Goal: Task Accomplishment & Management: Manage account settings

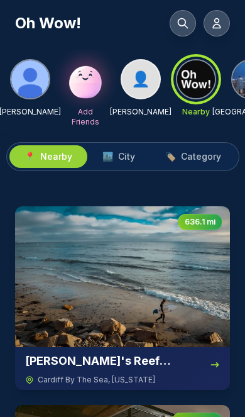
click at [223, 16] on button at bounding box center [217, 23] width 26 height 26
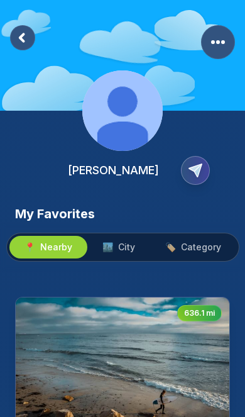
click at [217, 47] on rect "More Options" at bounding box center [218, 42] width 34 height 34
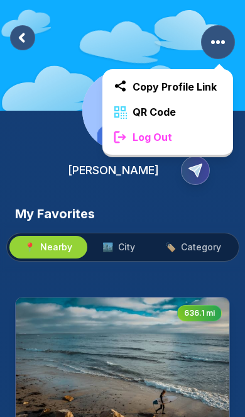
click at [201, 144] on div "Log Out" at bounding box center [168, 137] width 131 height 25
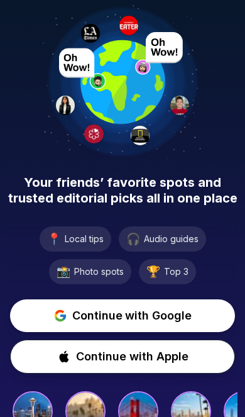
click at [154, 317] on span "Continue with Google" at bounding box center [132, 316] width 120 height 18
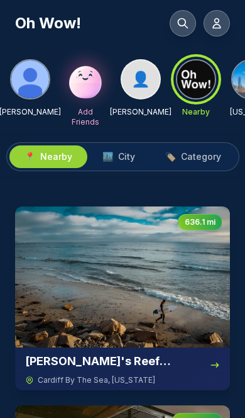
click at [220, 21] on icon at bounding box center [217, 23] width 13 height 13
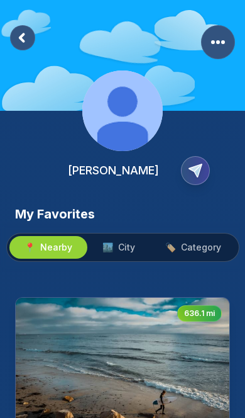
click at [223, 40] on rect "More Options" at bounding box center [218, 42] width 34 height 34
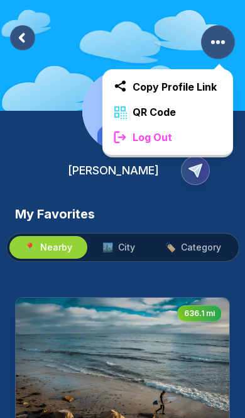
click at [196, 140] on div "Log Out" at bounding box center [168, 137] width 131 height 25
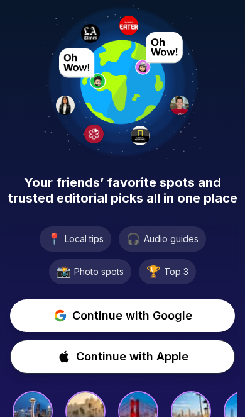
click at [168, 311] on span "Continue with Google" at bounding box center [132, 316] width 120 height 18
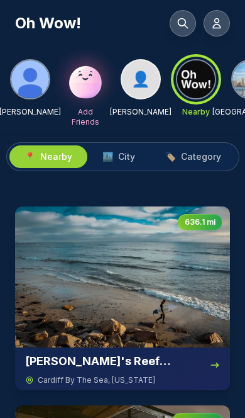
click at [220, 27] on icon at bounding box center [217, 23] width 13 height 13
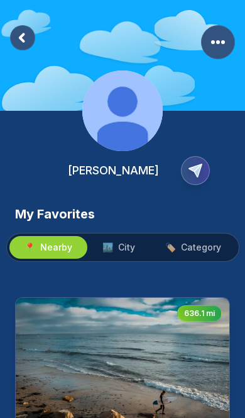
click at [231, 40] on rect "More Options" at bounding box center [218, 42] width 34 height 34
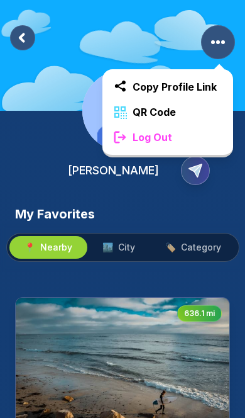
click at [200, 137] on div "Log Out" at bounding box center [168, 137] width 131 height 25
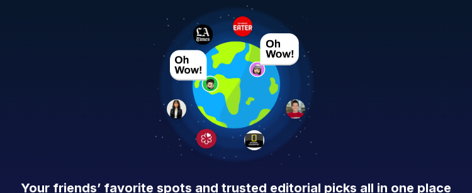
click at [85, 181] on span "Your friends’ favorite spots and trusted editorial picks all in one place" at bounding box center [236, 189] width 431 height 16
click at [113, 181] on span "Your friends’ favorite spots and trusted editorial picks all in one place" at bounding box center [236, 189] width 431 height 16
